Goal: Register for event/course

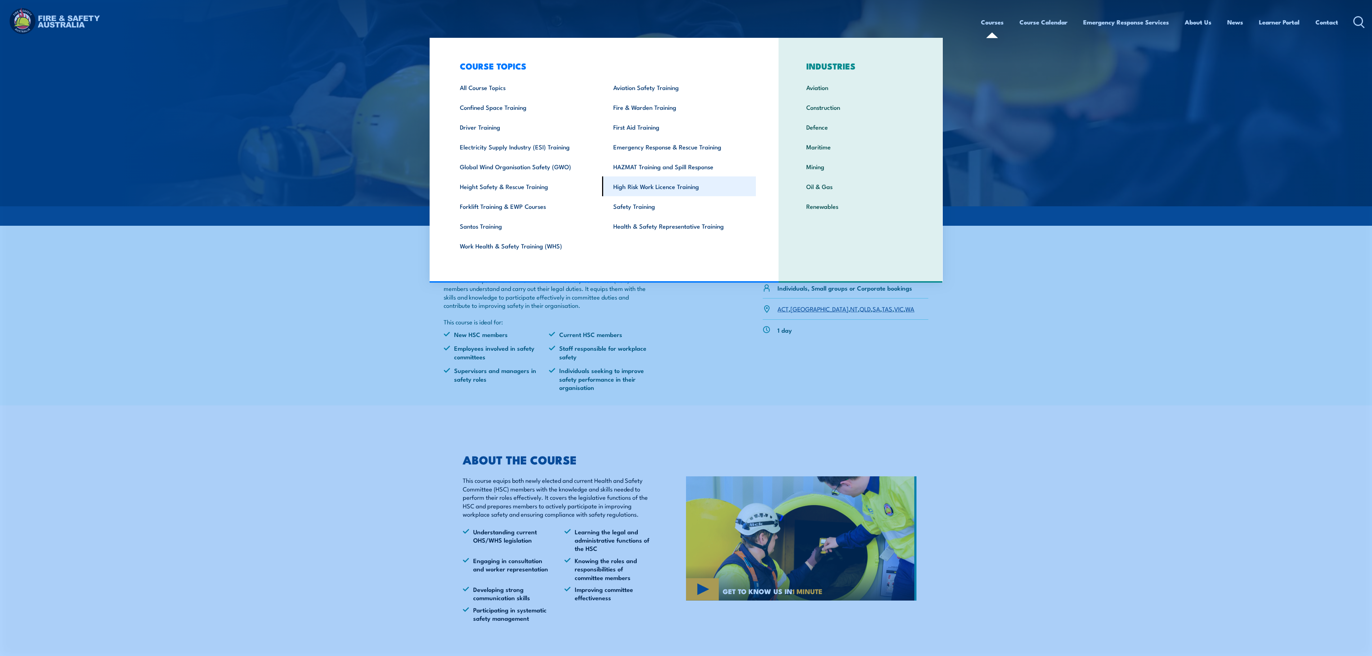
click at [650, 189] on link "High Risk Work Licence Training" at bounding box center [679, 186] width 154 height 20
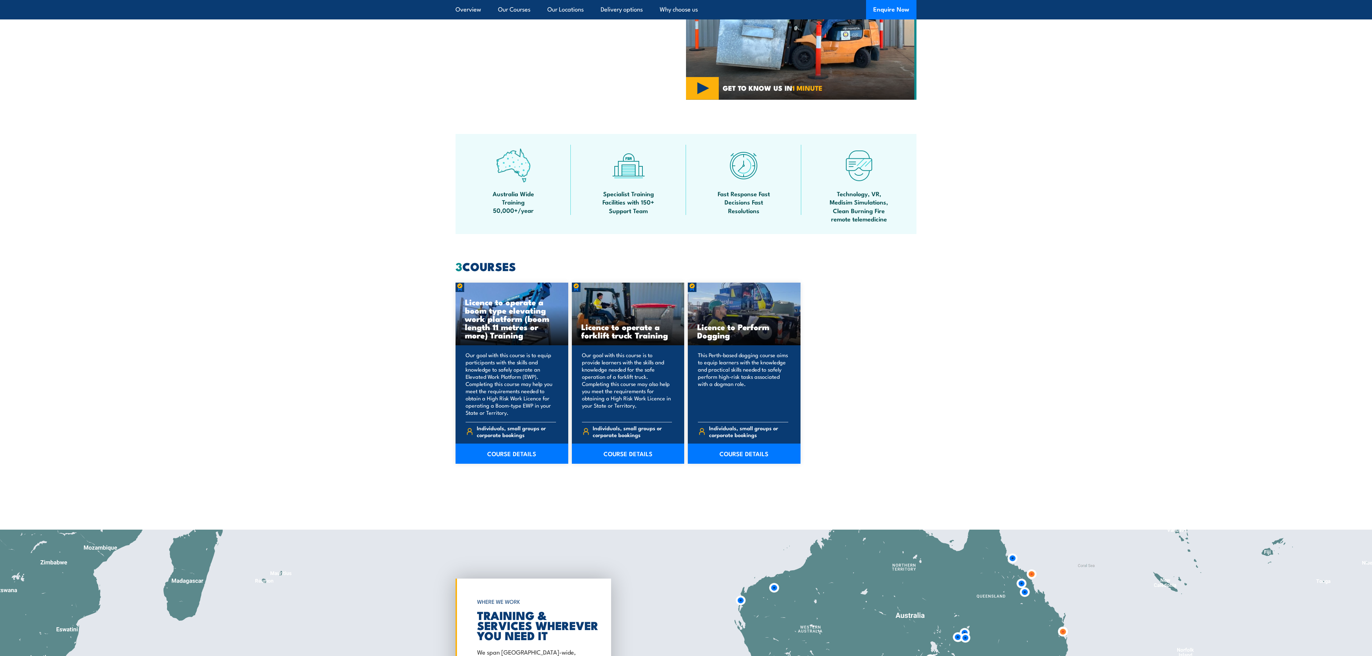
scroll to position [331, 0]
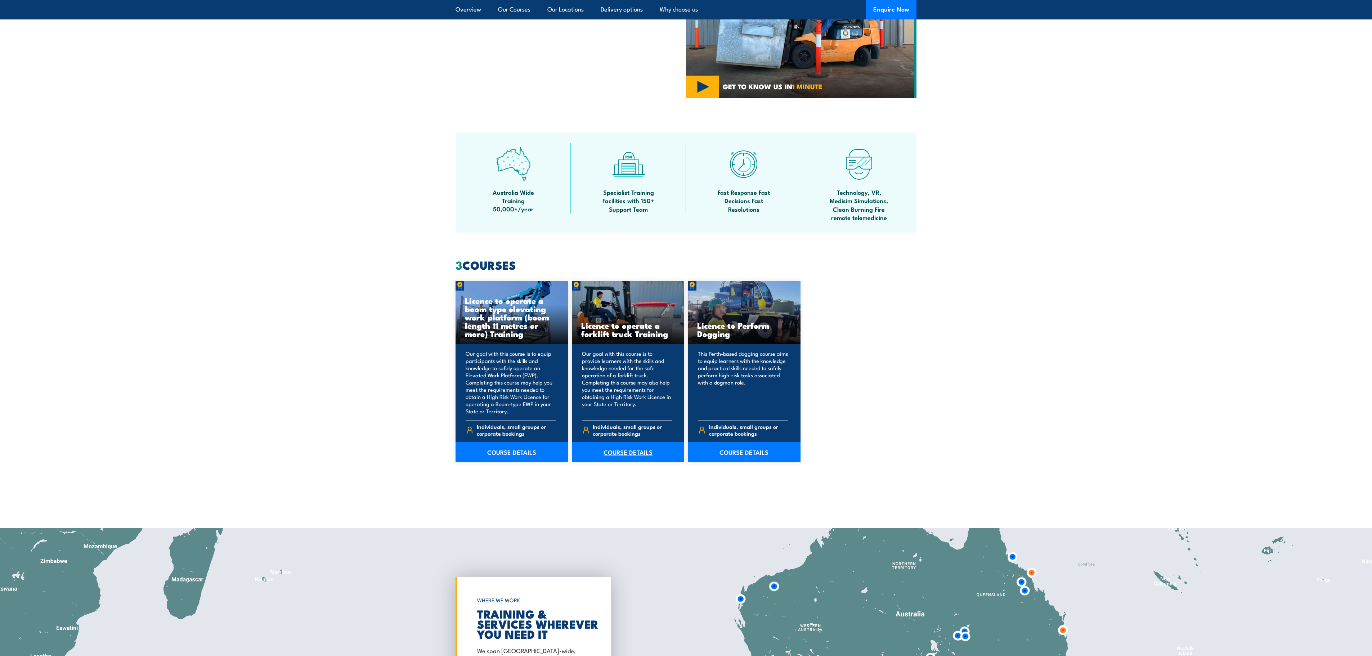
click at [619, 455] on link "COURSE DETAILS" at bounding box center [628, 452] width 113 height 20
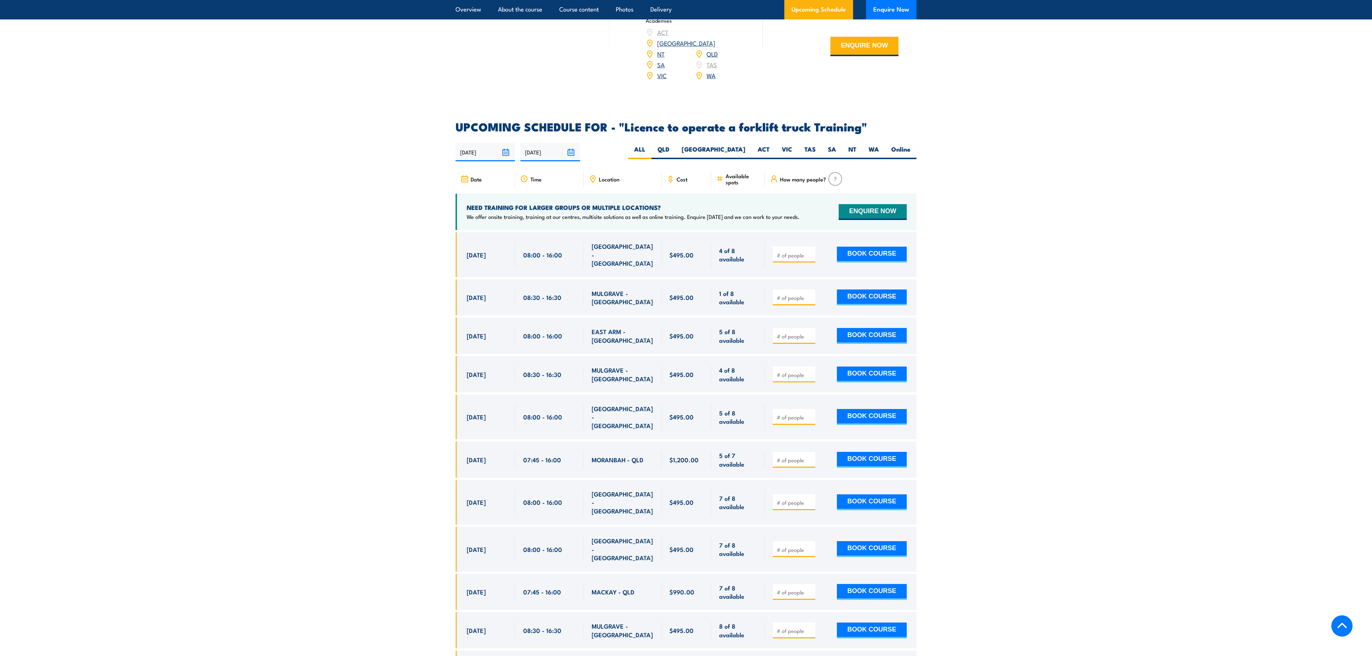
scroll to position [1095, 0]
drag, startPoint x: 465, startPoint y: 281, endPoint x: 696, endPoint y: 287, distance: 230.5
click at [696, 287] on div "24 Sep, 2025, 08:30 - 08:30" at bounding box center [685, 297] width 461 height 36
click at [696, 287] on div "$495.00" at bounding box center [686, 297] width 50 height 36
click at [679, 292] on span "$495.00" at bounding box center [681, 296] width 24 height 8
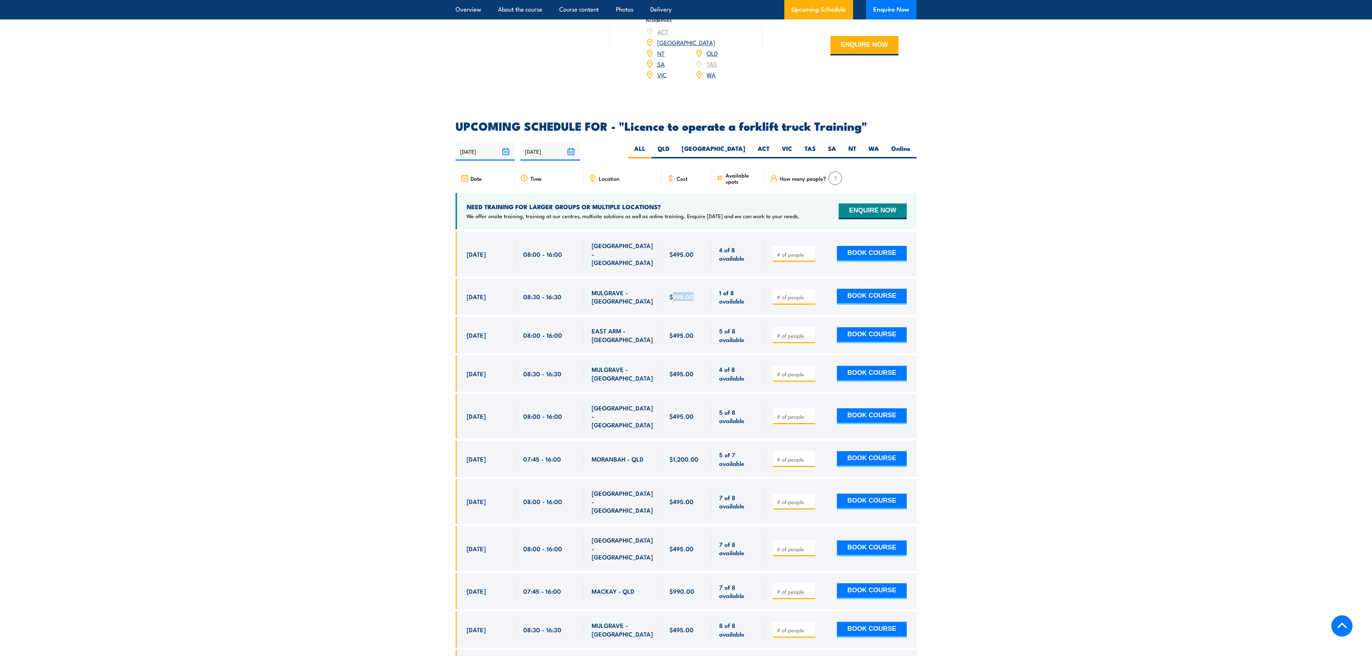
click at [679, 292] on span "$495.00" at bounding box center [681, 296] width 24 height 8
click at [672, 292] on div "$495.00" at bounding box center [686, 297] width 50 height 36
drag, startPoint x: 467, startPoint y: 359, endPoint x: 504, endPoint y: 359, distance: 37.5
click at [504, 365] on div "1 Oct, 2025" at bounding box center [487, 373] width 41 height 17
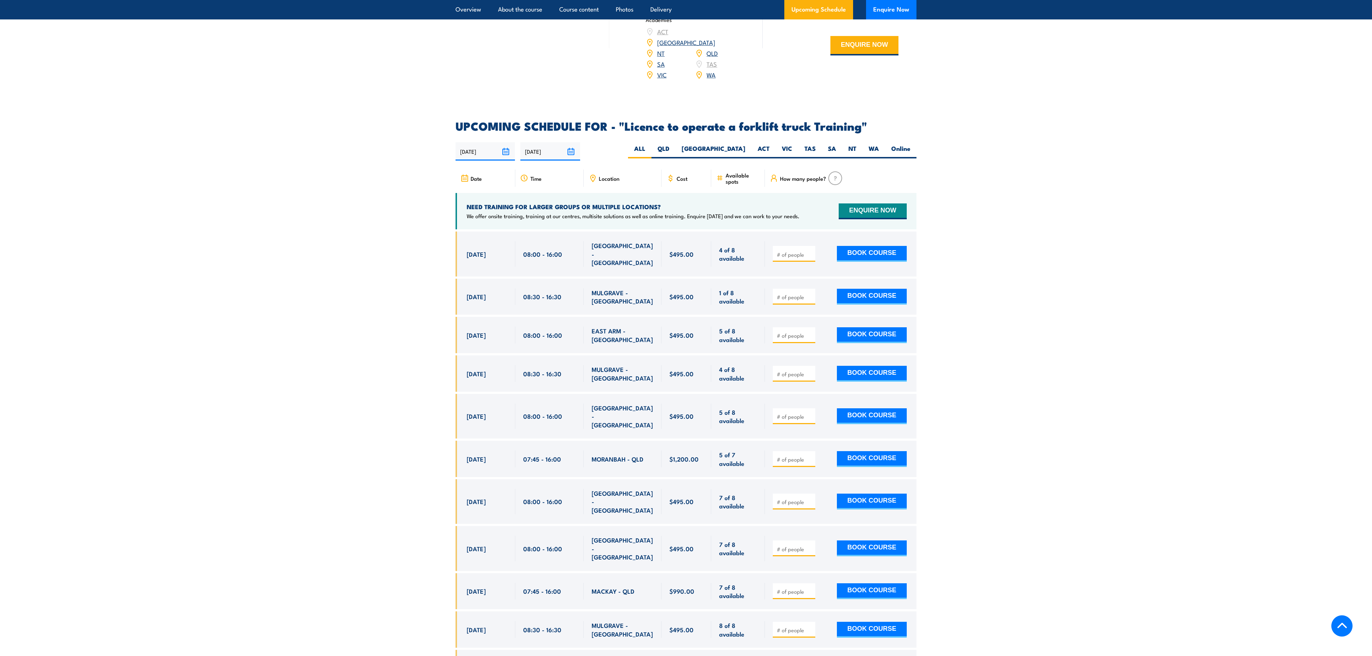
click at [504, 365] on div "1 Oct, 2025" at bounding box center [487, 373] width 41 height 17
drag, startPoint x: 466, startPoint y: 588, endPoint x: 503, endPoint y: 595, distance: 38.1
click at [503, 611] on div "23 Oct, 2025, 08:30 - 08:30" at bounding box center [485, 629] width 60 height 36
click at [477, 625] on span "23 Oct, 2025" at bounding box center [476, 629] width 19 height 8
click at [486, 625] on span "23 Oct, 2025" at bounding box center [476, 629] width 19 height 8
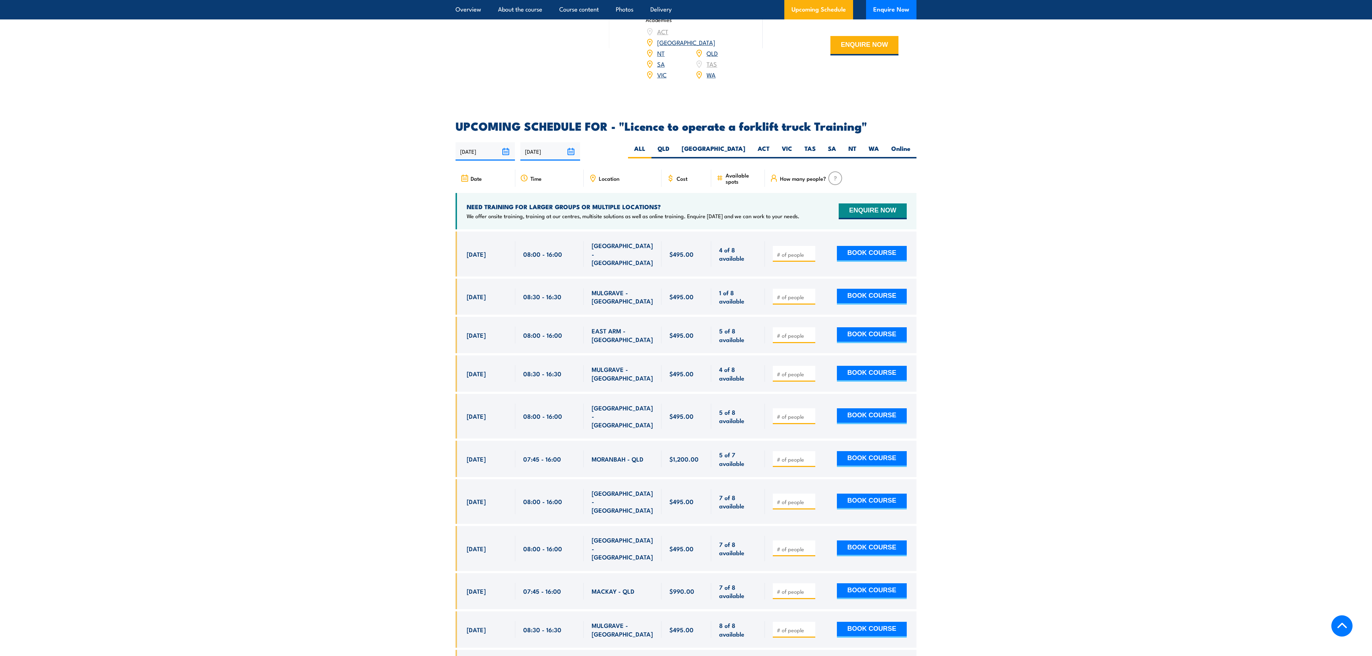
click at [486, 625] on span "23 Oct, 2025" at bounding box center [476, 629] width 19 height 8
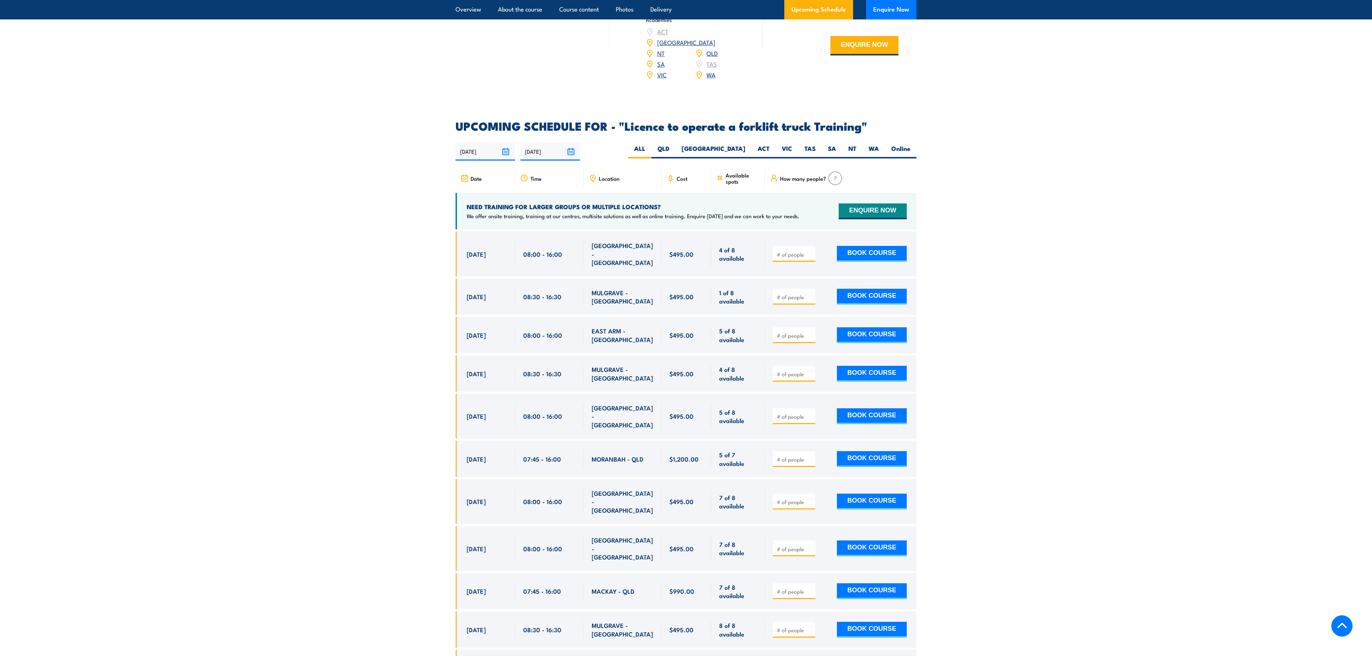
click at [486, 625] on span "23 Oct, 2025" at bounding box center [476, 629] width 19 height 8
click at [482, 412] on span "2 Oct, 2025" at bounding box center [476, 416] width 19 height 8
click at [480, 450] on div "1 Oct, 2025" at bounding box center [487, 458] width 41 height 17
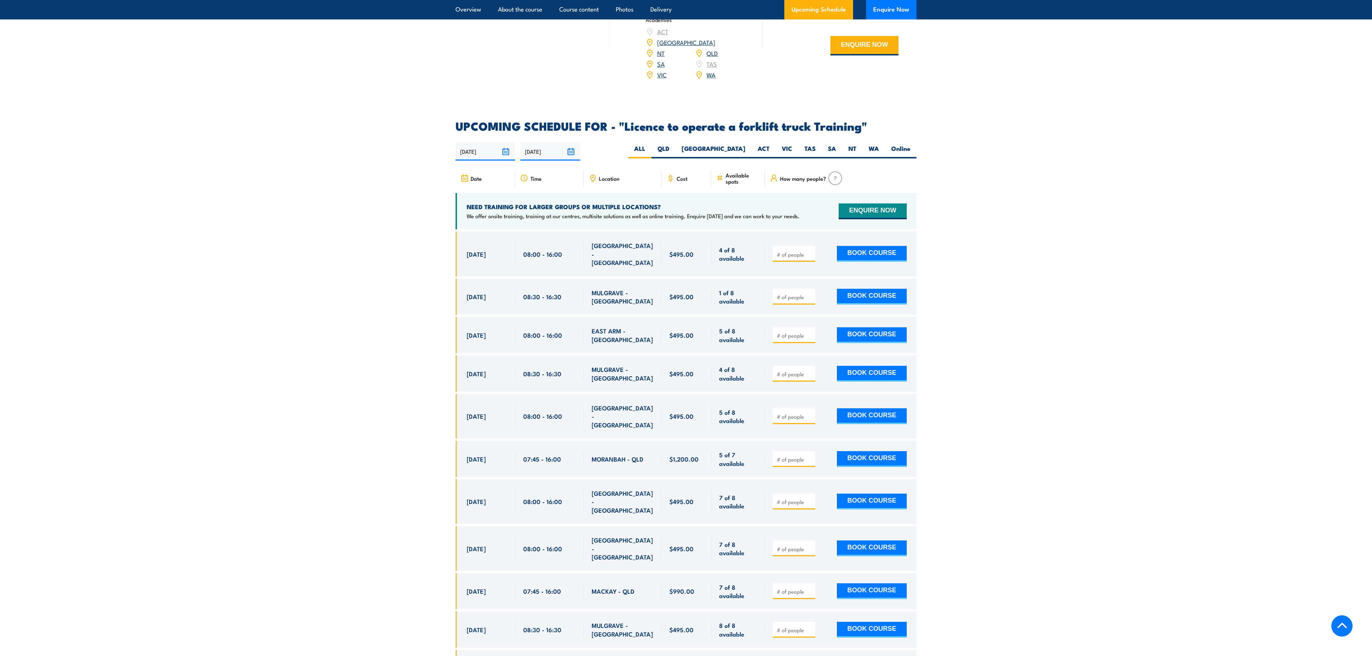
click at [480, 450] on div "1 Oct, 2025" at bounding box center [487, 458] width 41 height 17
click at [482, 404] on div "2 Oct, 2025" at bounding box center [487, 416] width 41 height 25
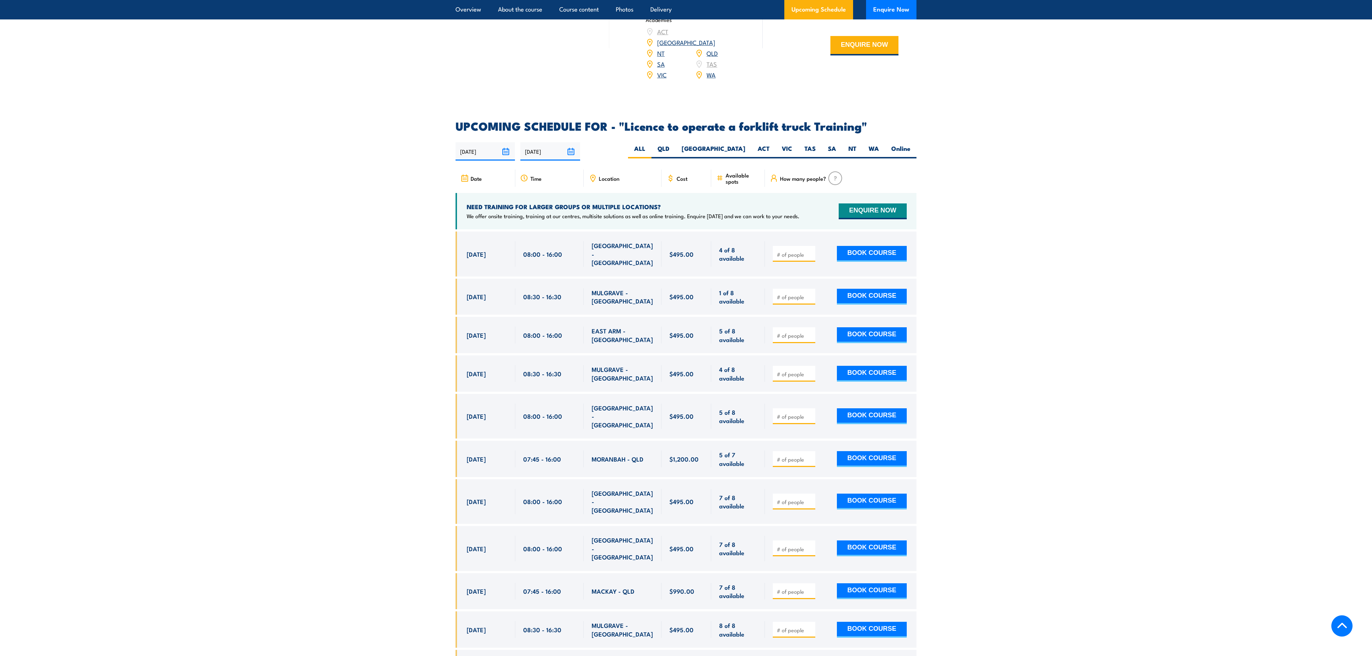
drag, startPoint x: 467, startPoint y: 586, endPoint x: 506, endPoint y: 585, distance: 39.6
click at [506, 621] on div "23 Oct, 2025" at bounding box center [487, 629] width 41 height 17
